Goal: Task Accomplishment & Management: Manage account settings

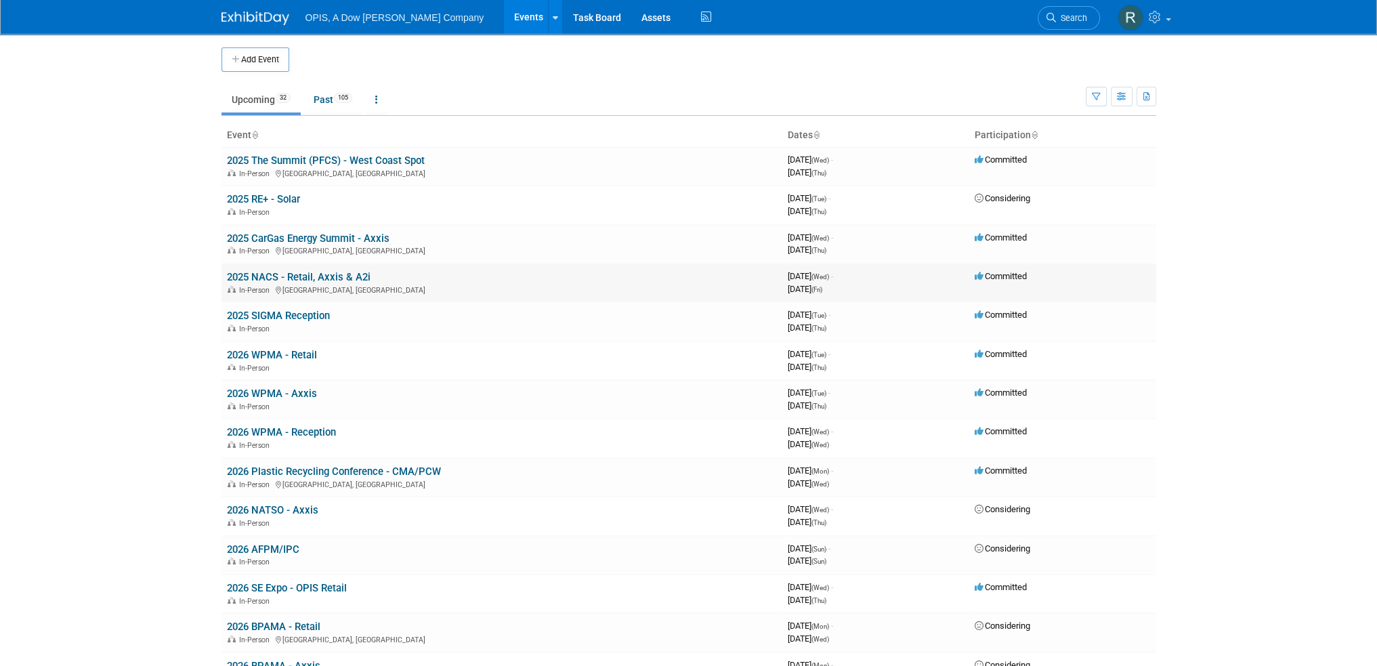
click at [264, 274] on link "2025 NACS - Retail, Axxis & A2i" at bounding box center [299, 277] width 144 height 12
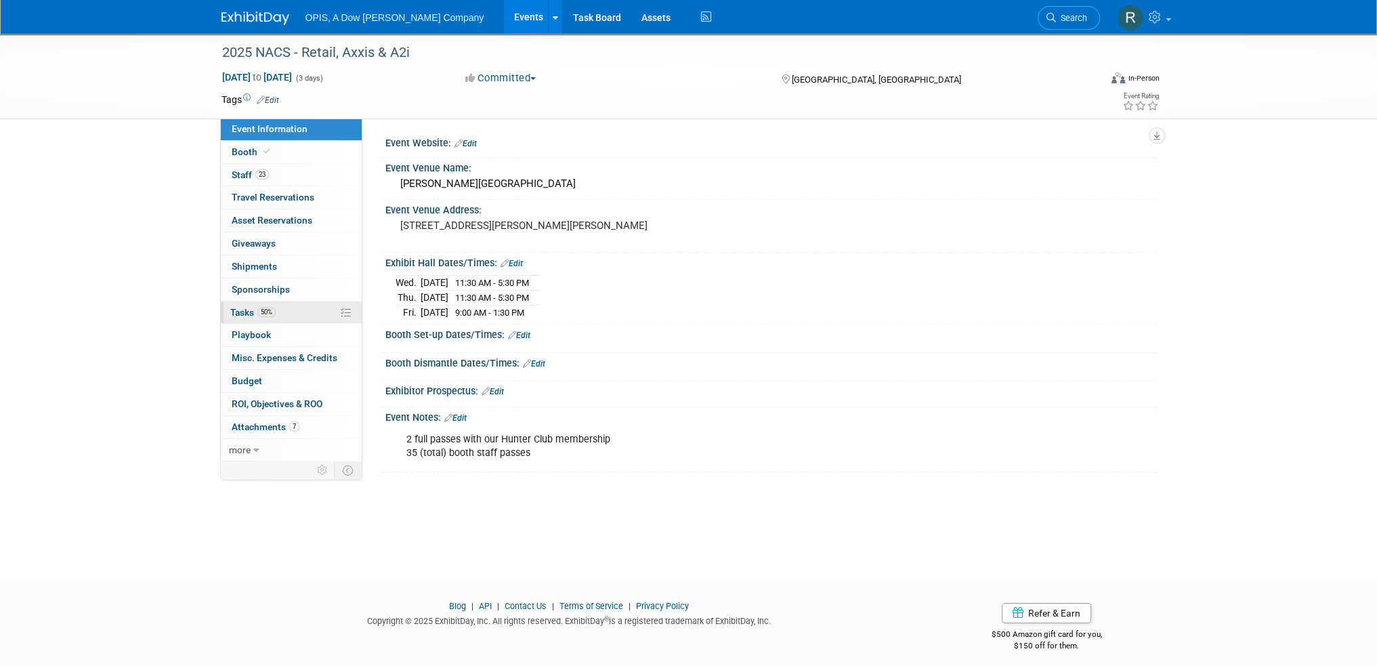
click at [239, 307] on span "Tasks 50%" at bounding box center [252, 312] width 45 height 11
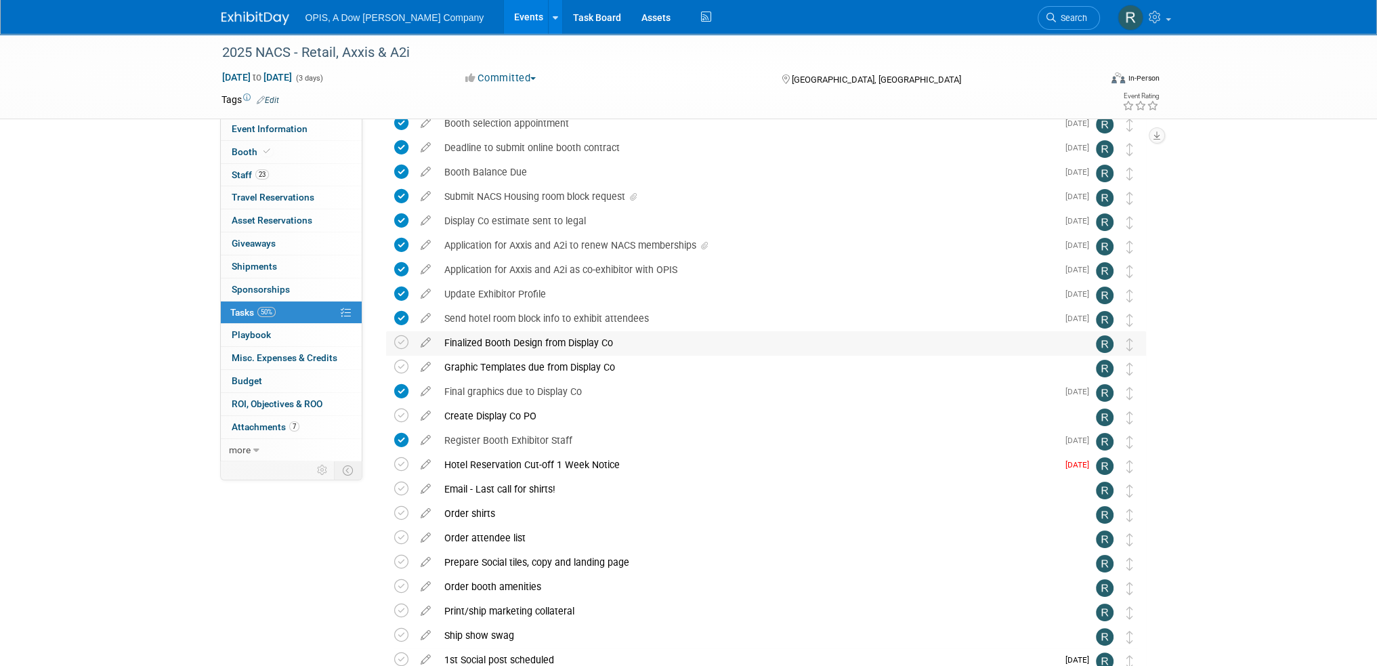
scroll to position [203, 0]
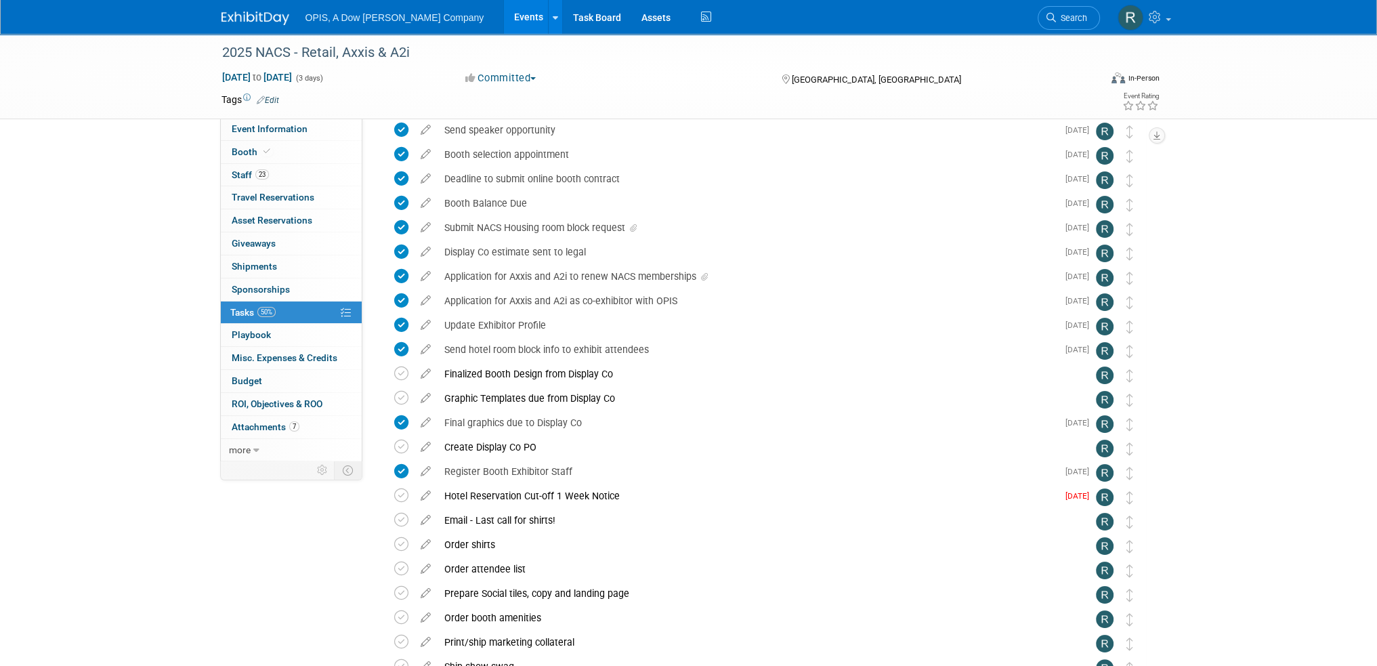
click at [422, 228] on icon at bounding box center [426, 224] width 24 height 17
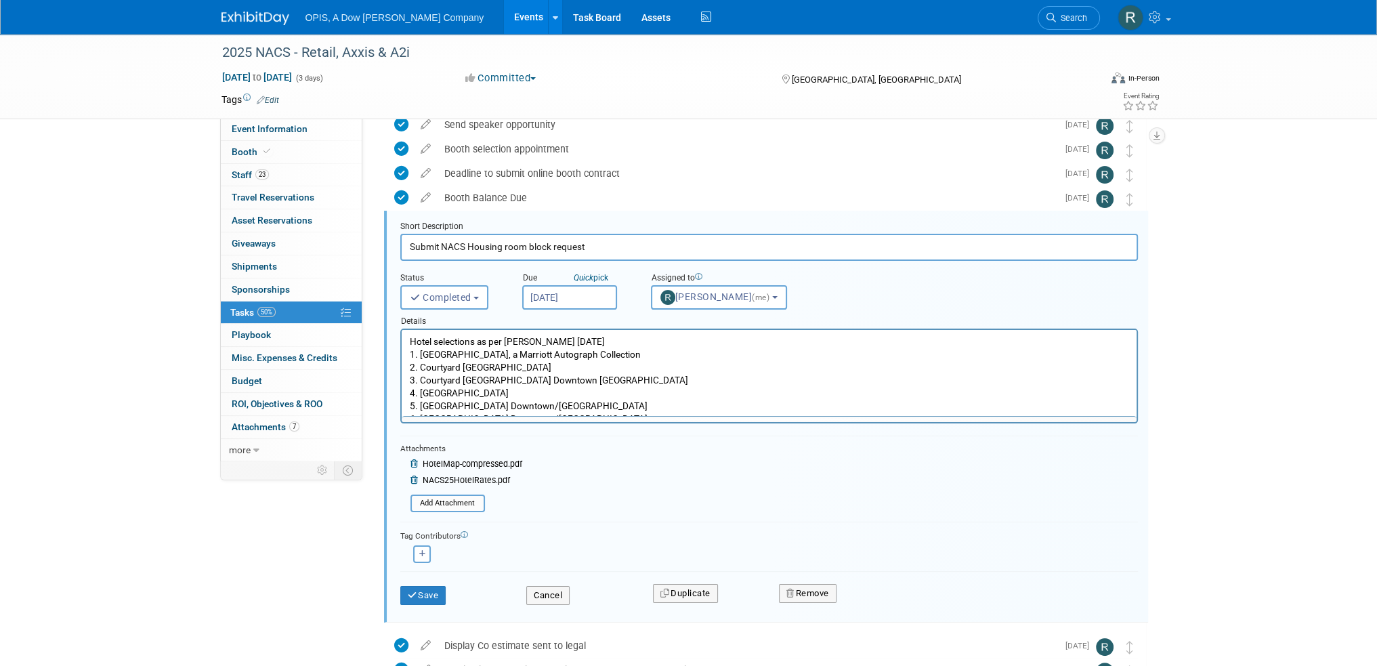
scroll to position [221, 0]
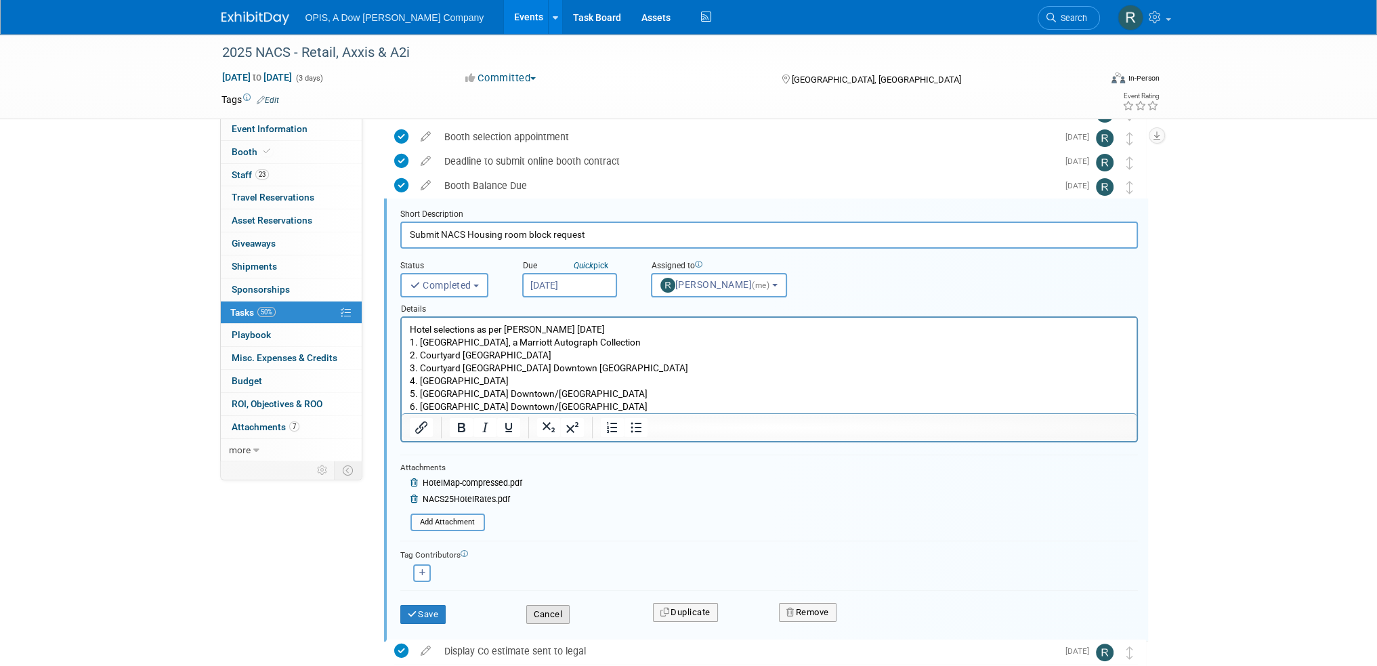
click at [547, 614] on button "Cancel" at bounding box center [547, 614] width 43 height 19
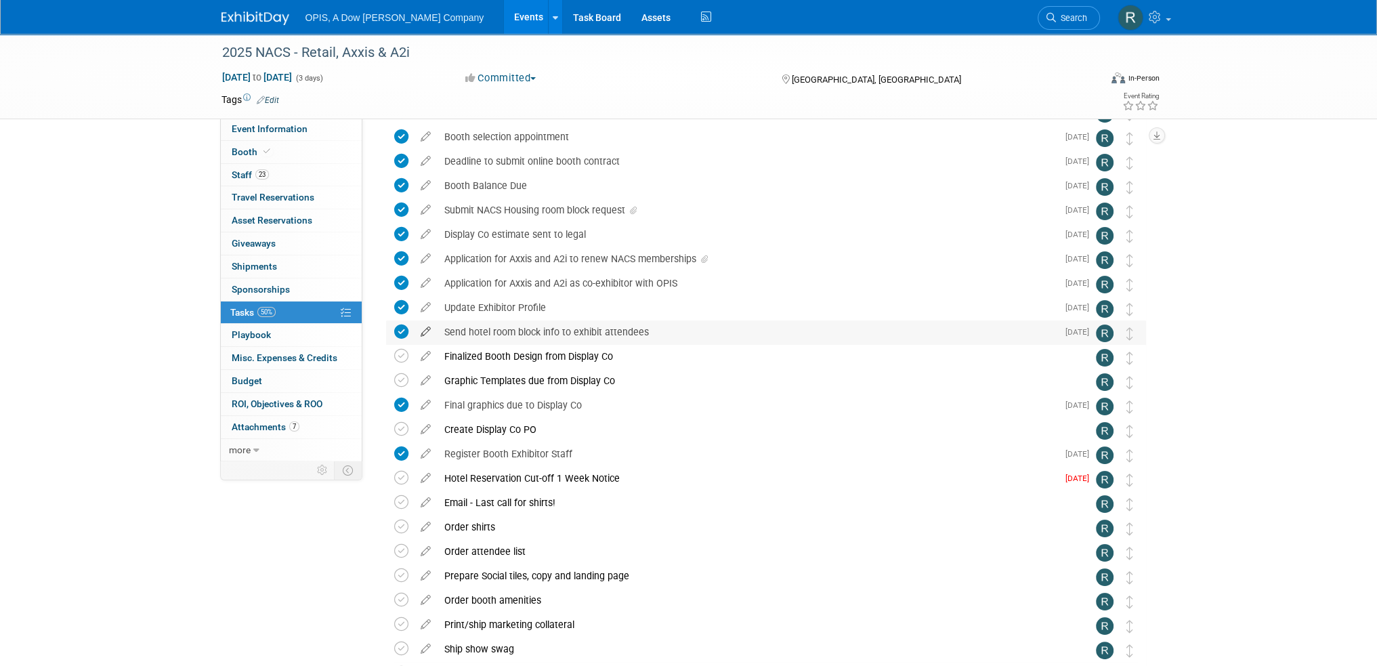
click at [425, 327] on icon at bounding box center [426, 328] width 24 height 17
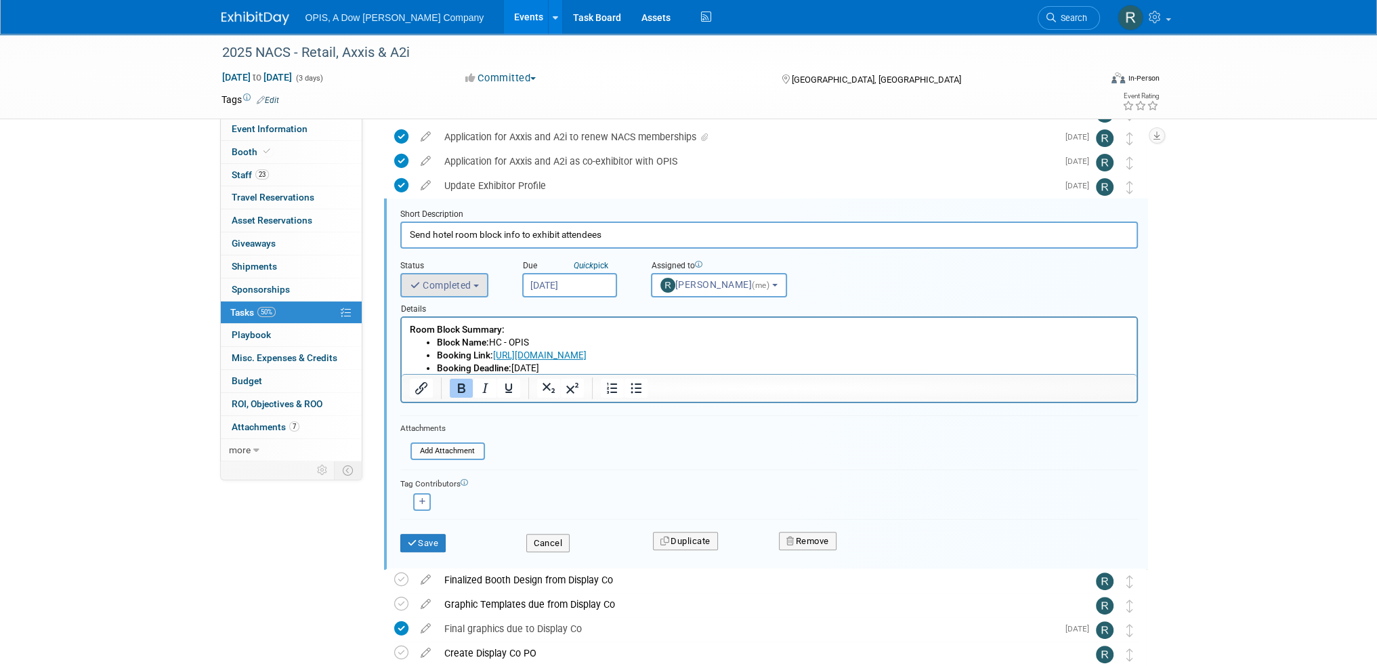
scroll to position [0, 0]
drag, startPoint x: 409, startPoint y: 328, endPoint x: 656, endPoint y: 365, distance: 249.9
click at [656, 365] on body "Room Block Summary: Block Name: HC - OPIS Booking Link: https://book.passkey.co…" at bounding box center [768, 348] width 721 height 51
copy body "Room Block Summary: Block Name: HC - OPIS Booking Link: https://book.passkey.co…"
click at [536, 537] on button "Cancel" at bounding box center [547, 543] width 43 height 19
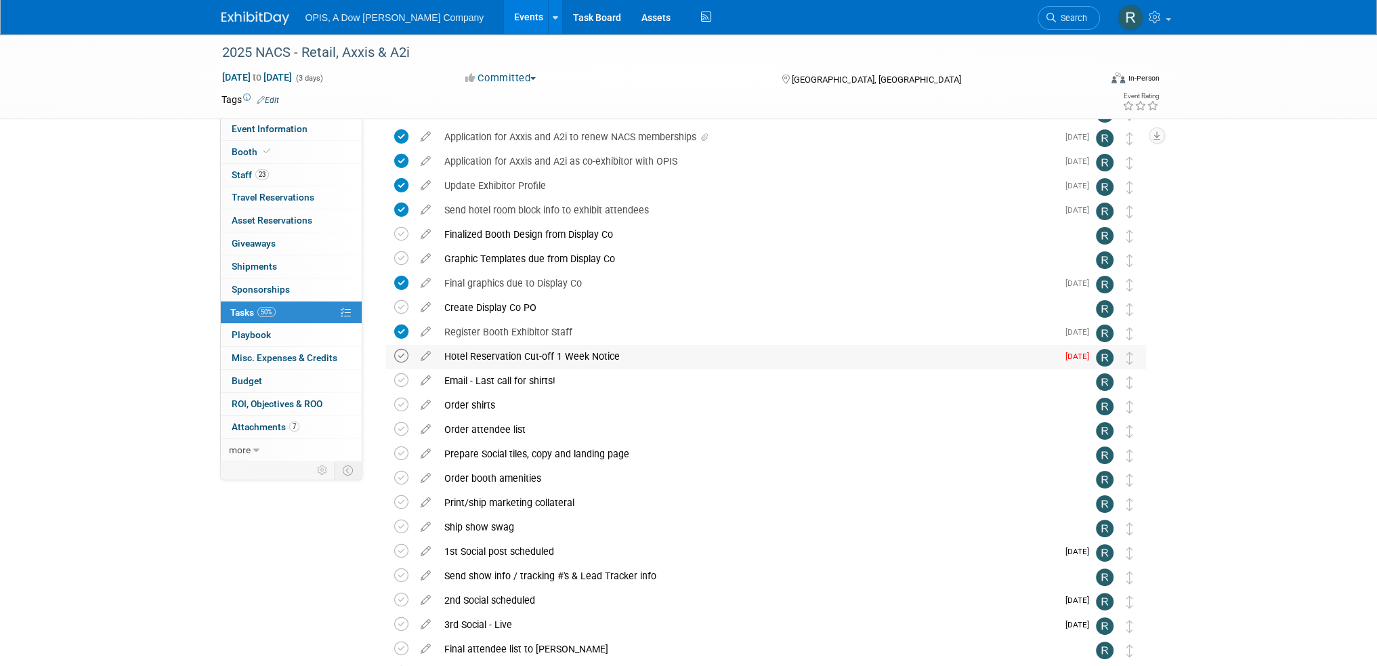
click at [404, 361] on icon at bounding box center [401, 356] width 14 height 14
